Goal: Information Seeking & Learning: Learn about a topic

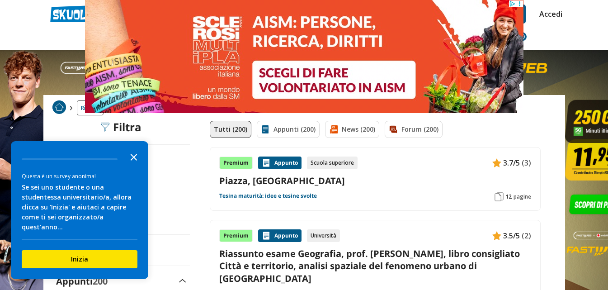
click at [136, 166] on icon "Close the survey" at bounding box center [134, 156] width 18 height 18
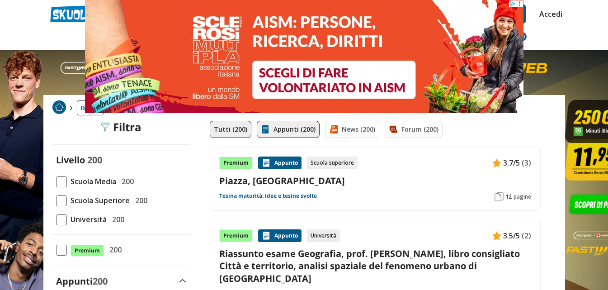
click at [275, 129] on link "Appunti (200)" at bounding box center [288, 129] width 63 height 17
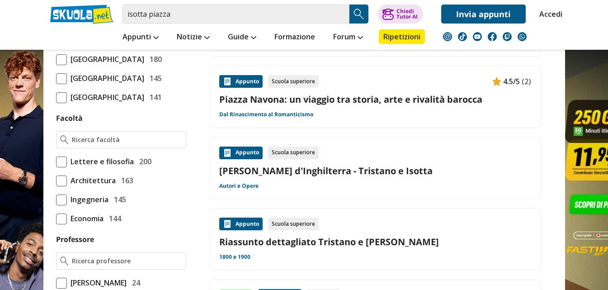
scroll to position [498, 0]
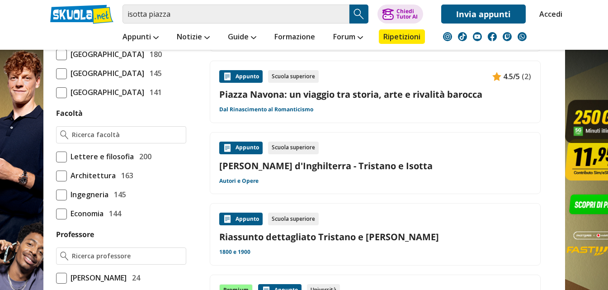
click at [64, 162] on span at bounding box center [61, 157] width 11 height 11
click at [56, 156] on input "Lettere e filosofia 200" at bounding box center [56, 156] width 0 height 0
click at [64, 162] on span at bounding box center [61, 157] width 11 height 11
click at [56, 156] on input "Lettere e filosofia 200" at bounding box center [56, 156] width 0 height 0
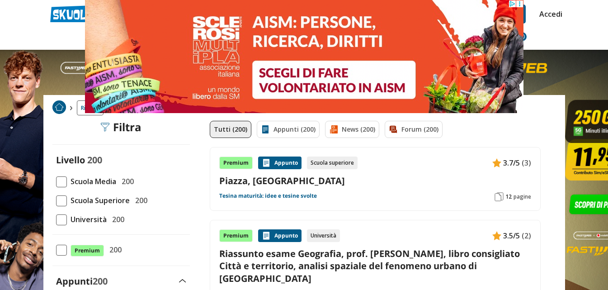
click at [63, 215] on span at bounding box center [61, 219] width 11 height 11
click at [56, 219] on input "Università 200" at bounding box center [56, 219] width 0 height 0
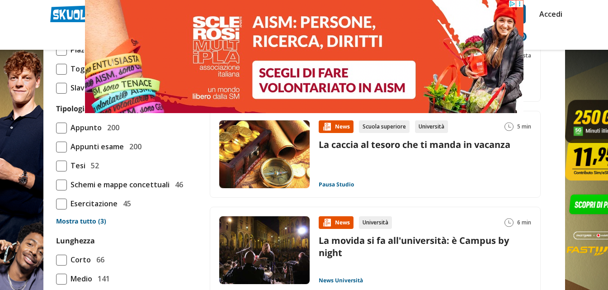
scroll to position [950, 0]
